Goal: Browse casually: Explore the website without a specific task or goal

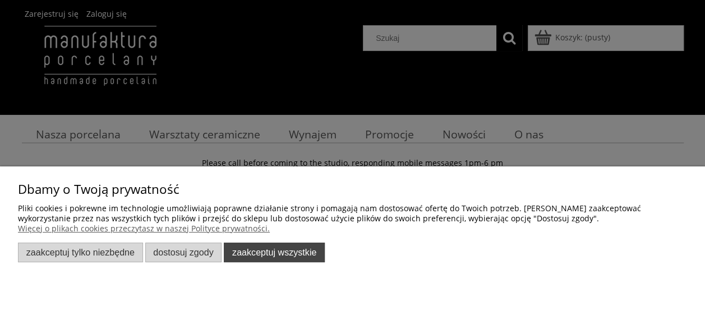
click at [262, 255] on button "Zaakceptuj wszystkie" at bounding box center [274, 253] width 101 height 20
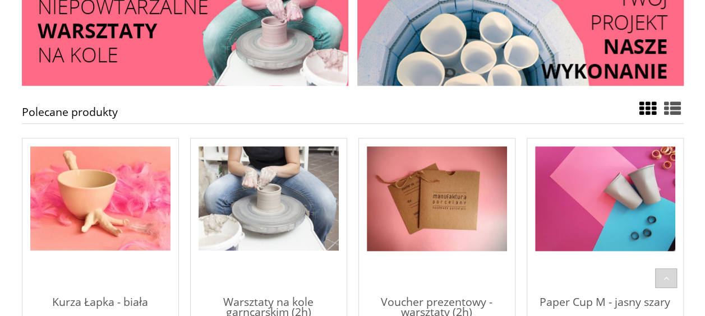
scroll to position [449, 0]
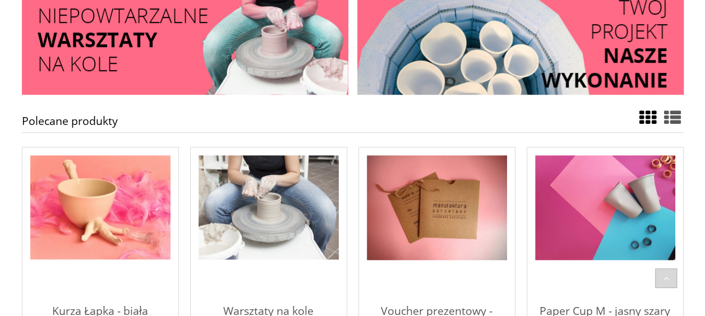
click at [65, 191] on img "Przejdź do produktu Kurza Łapka - biała" at bounding box center [100, 207] width 140 height 105
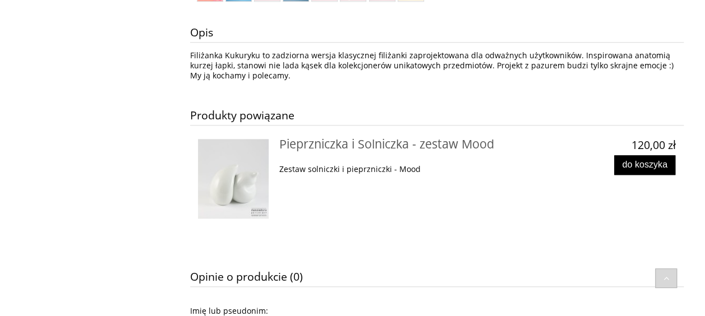
scroll to position [505, 0]
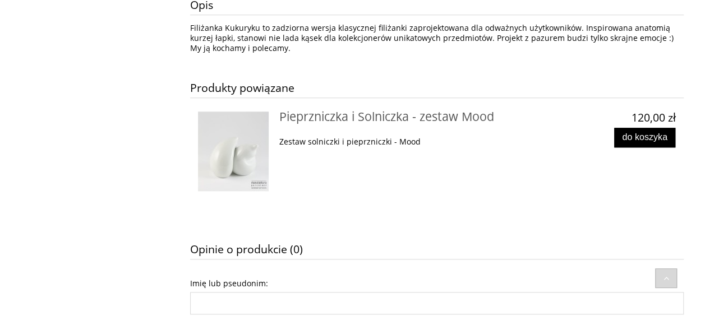
click at [213, 165] on img at bounding box center [233, 152] width 71 height 80
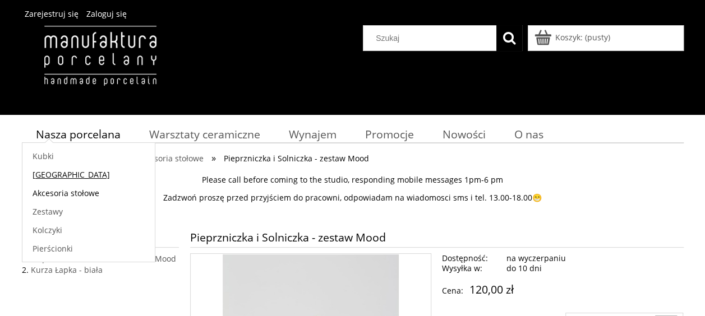
click at [35, 172] on span "[GEOGRAPHIC_DATA]" at bounding box center [71, 174] width 77 height 11
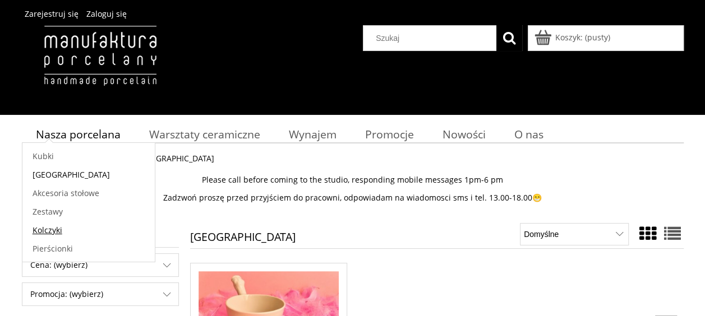
click at [45, 231] on span "Kolczyki" at bounding box center [48, 230] width 30 height 11
